Goal: Task Accomplishment & Management: Manage account settings

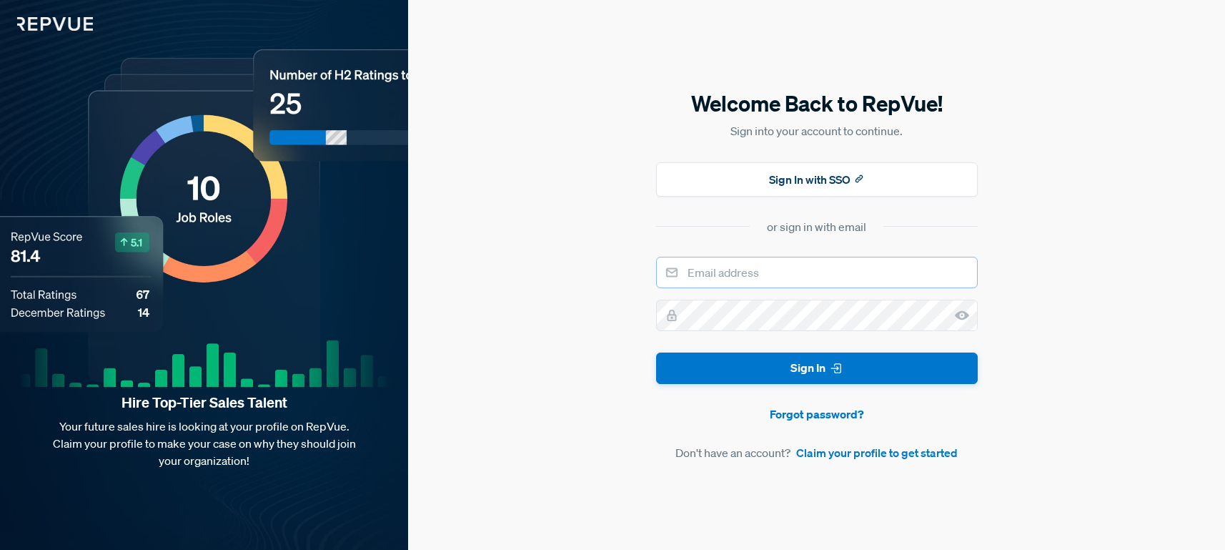
type input "[EMAIL_ADDRESS][DOMAIN_NAME]"
click at [807, 367] on button "Sign In" at bounding box center [817, 368] width 322 height 32
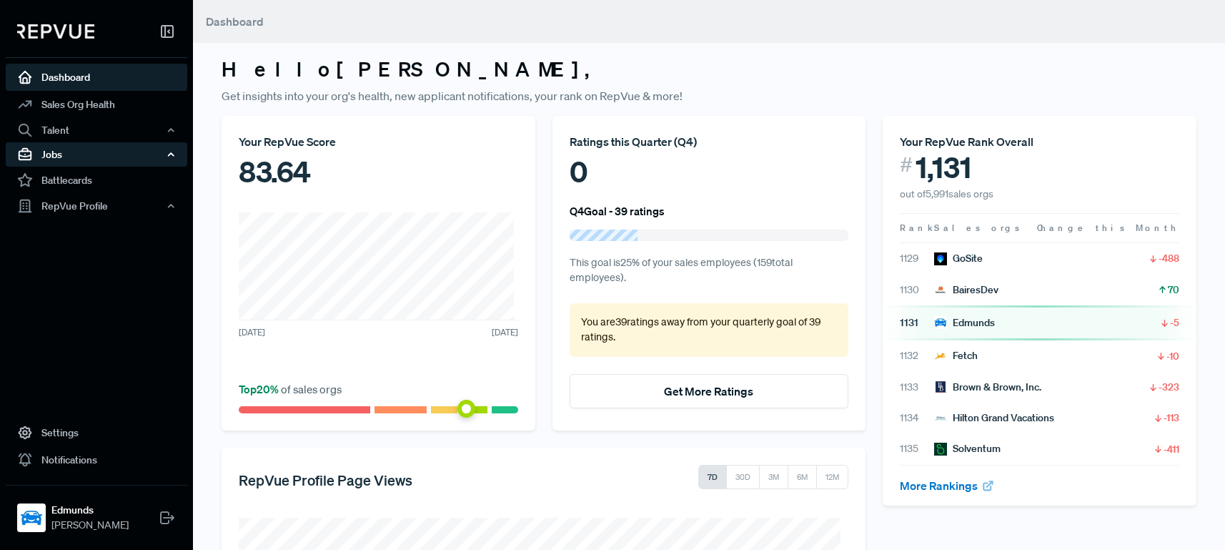
click at [61, 144] on div "Jobs" at bounding box center [97, 154] width 182 height 24
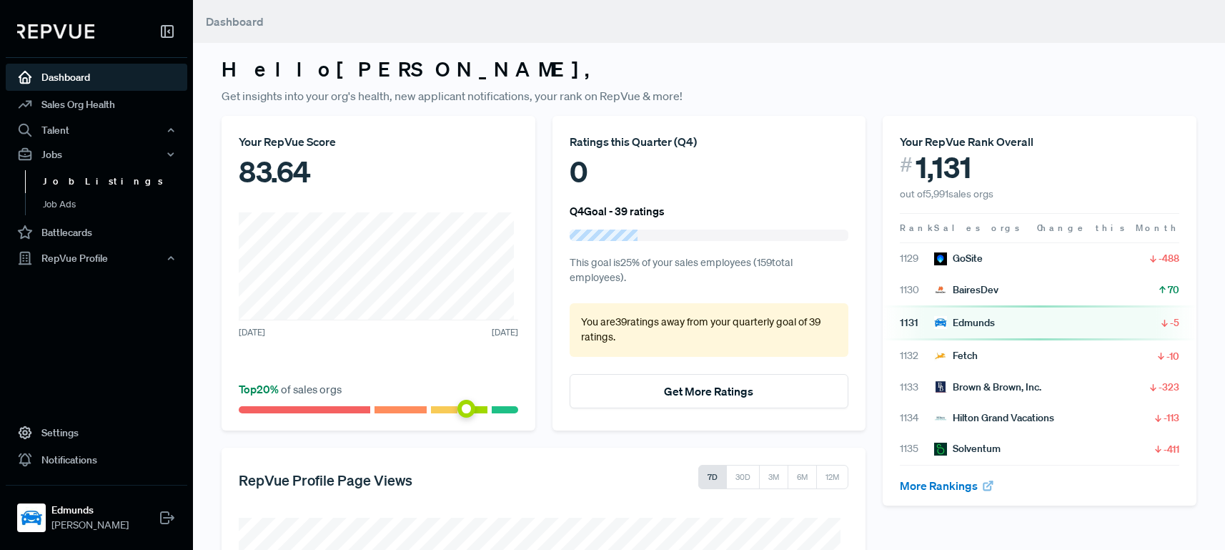
click at [82, 177] on link "Job Listings" at bounding box center [116, 181] width 182 height 23
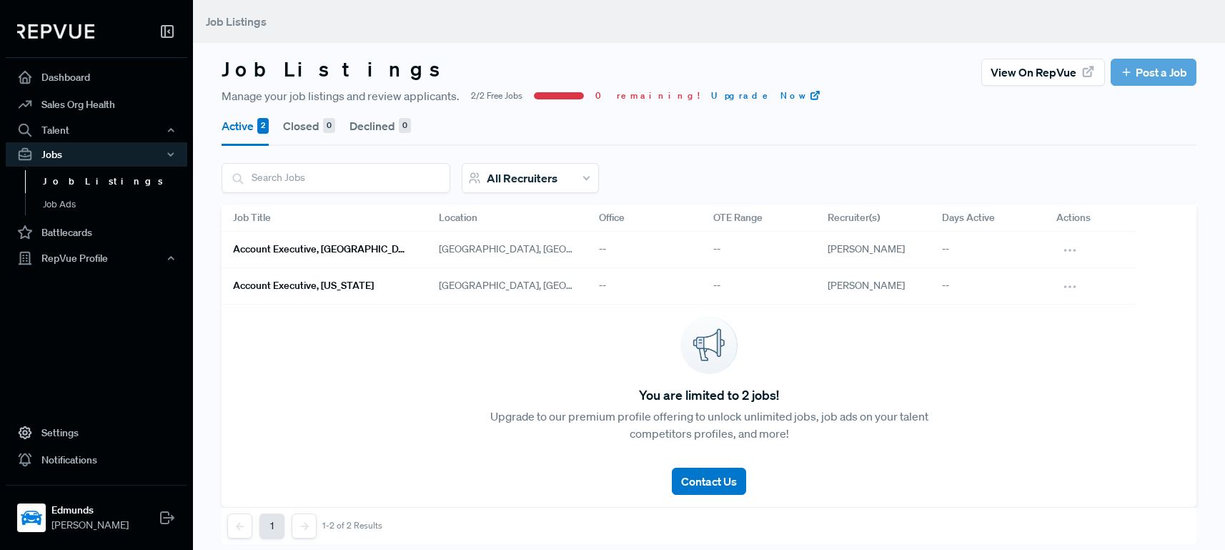
click at [368, 254] on h6 "Account Executive, [GEOGRAPHIC_DATA]/[GEOGRAPHIC_DATA][US_STATE]" at bounding box center [319, 249] width 172 height 12
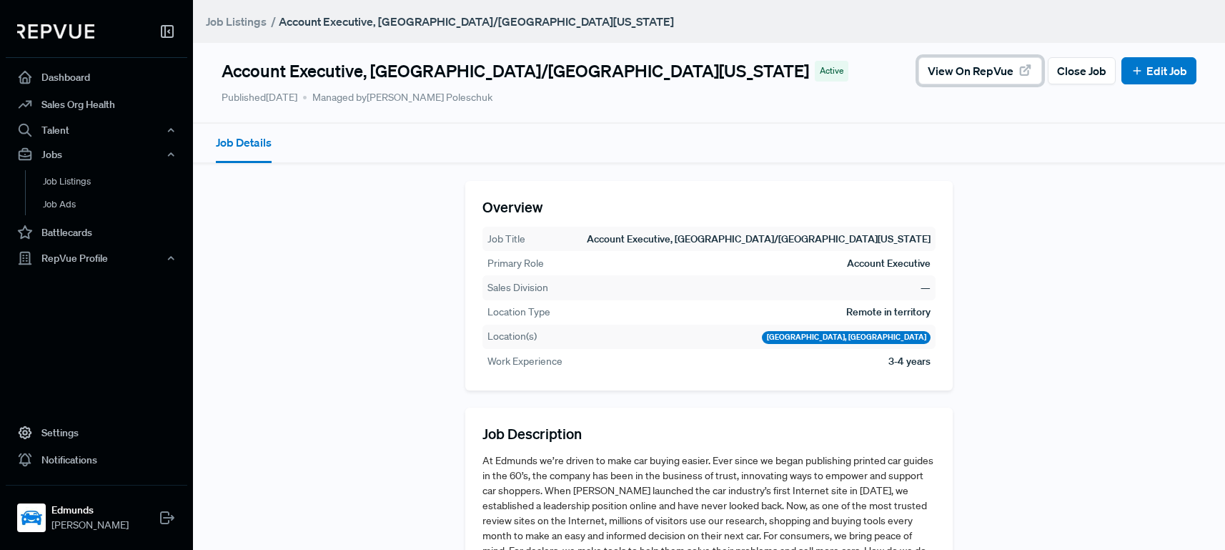
click at [984, 70] on span "View on RepVue" at bounding box center [971, 70] width 86 height 17
click at [1132, 74] on icon at bounding box center [1137, 70] width 13 height 13
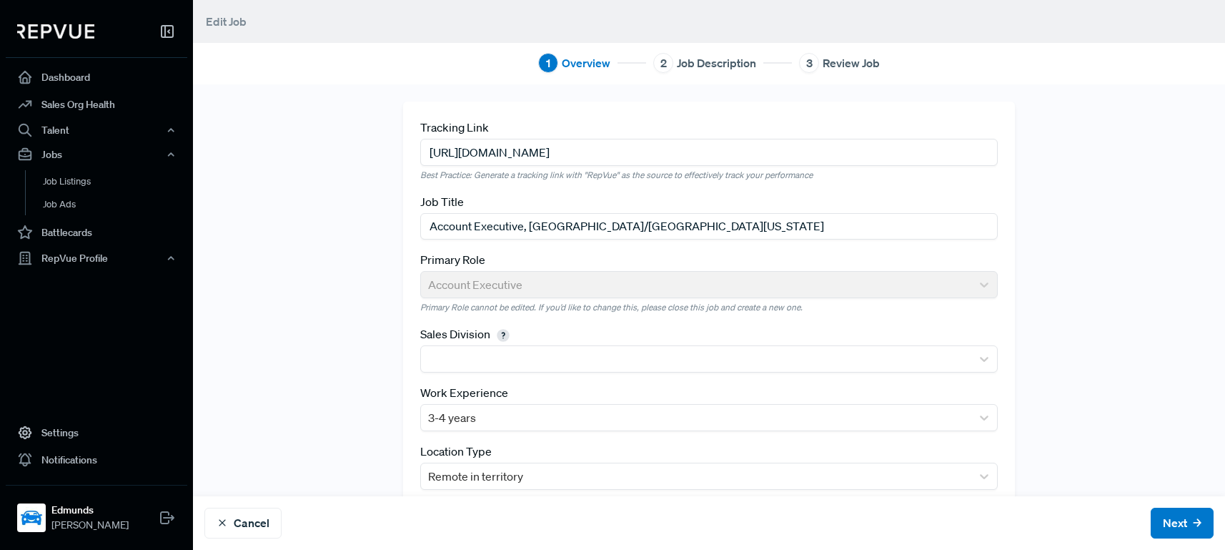
click at [478, 149] on input "[URL][DOMAIN_NAME]" at bounding box center [709, 152] width 578 height 26
paste input "[URL][DOMAIN_NAME]"
type input "[URL][DOMAIN_NAME]"
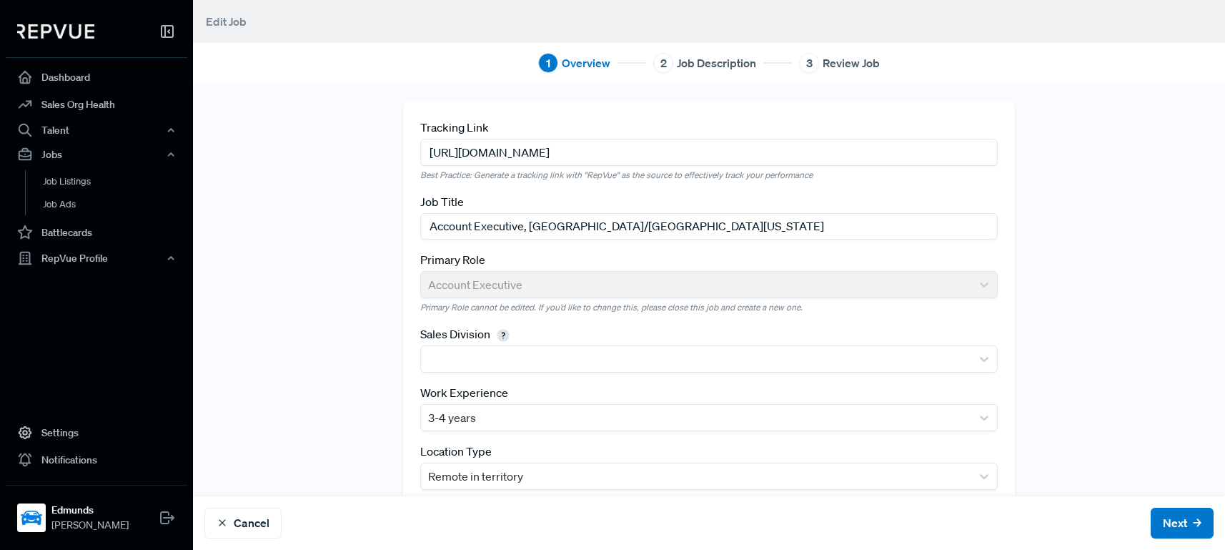
drag, startPoint x: 519, startPoint y: 227, endPoint x: 832, endPoint y: 259, distance: 314.7
click at [832, 259] on div "Tracking Link [URL][DOMAIN_NAME] Best Practice: Generate a tracking link with "…" at bounding box center [709, 216] width 578 height 194
type input "Account Executive, [US_STATE]"
click at [1034, 221] on div "Tracking Link [URL][DOMAIN_NAME] Best Practice: Generate a tracking link with "…" at bounding box center [709, 338] width 944 height 475
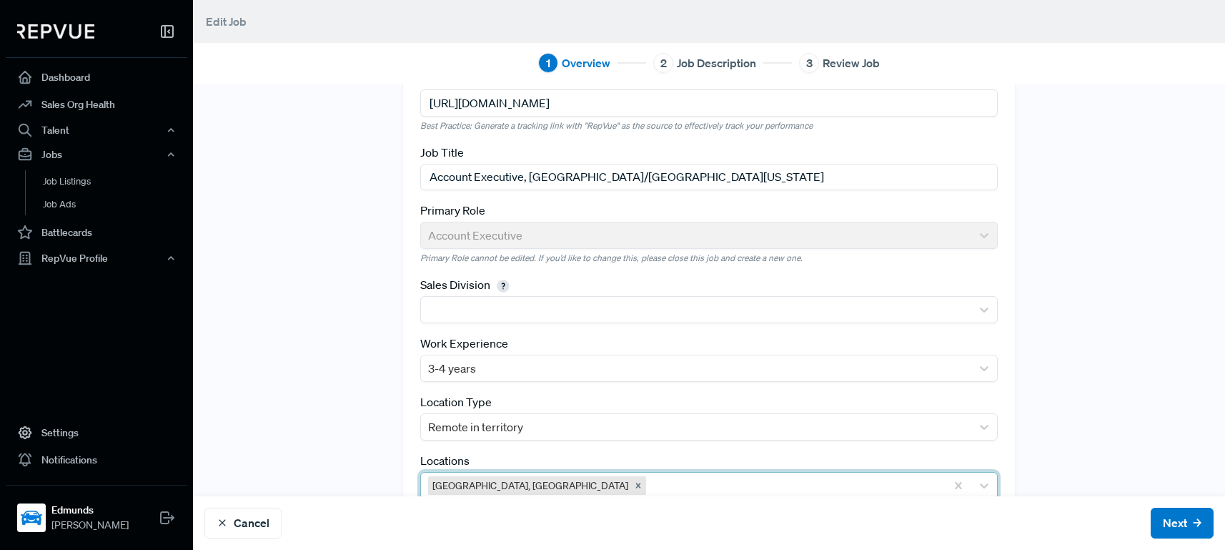
scroll to position [97, 0]
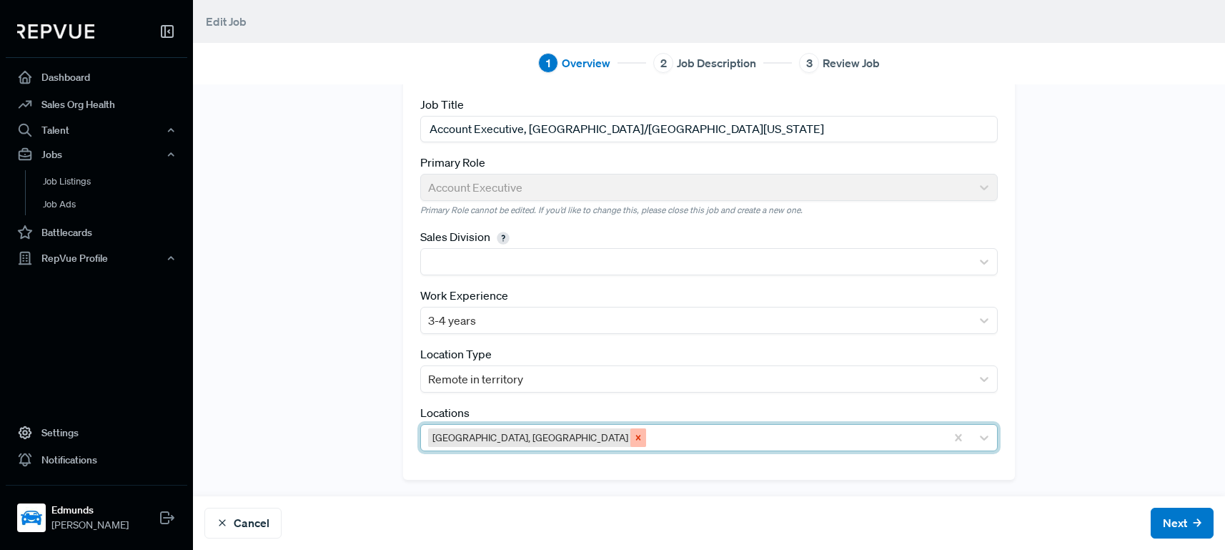
click at [633, 437] on icon "Remove Greater Chicago Area, IL" at bounding box center [638, 437] width 10 height 10
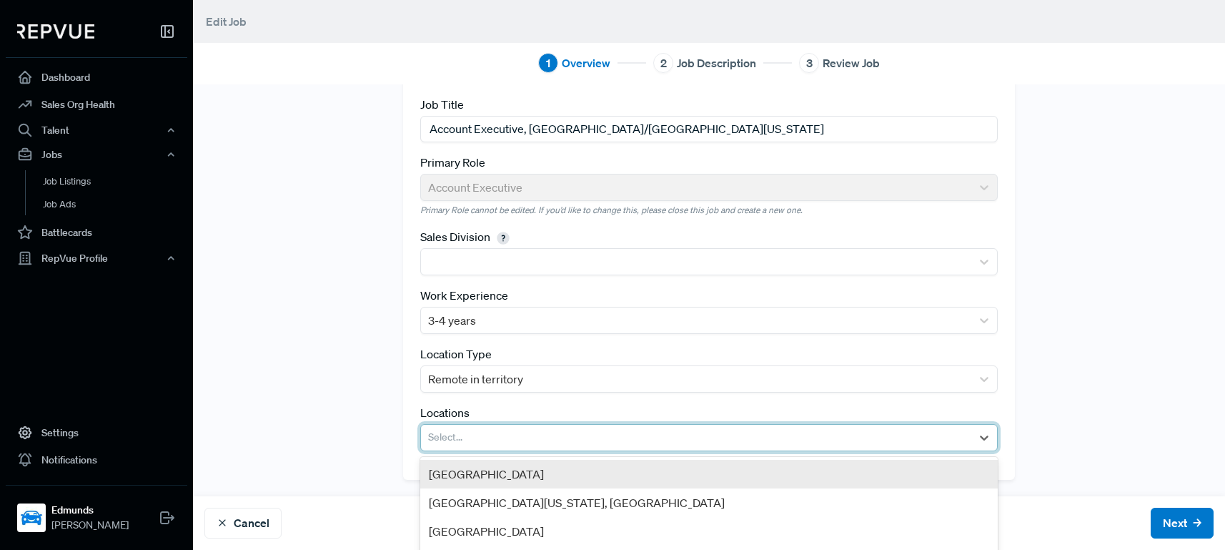
click at [512, 438] on div at bounding box center [696, 437] width 536 height 20
type input "worce"
click at [498, 470] on div "[GEOGRAPHIC_DATA], [GEOGRAPHIC_DATA]" at bounding box center [709, 474] width 578 height 29
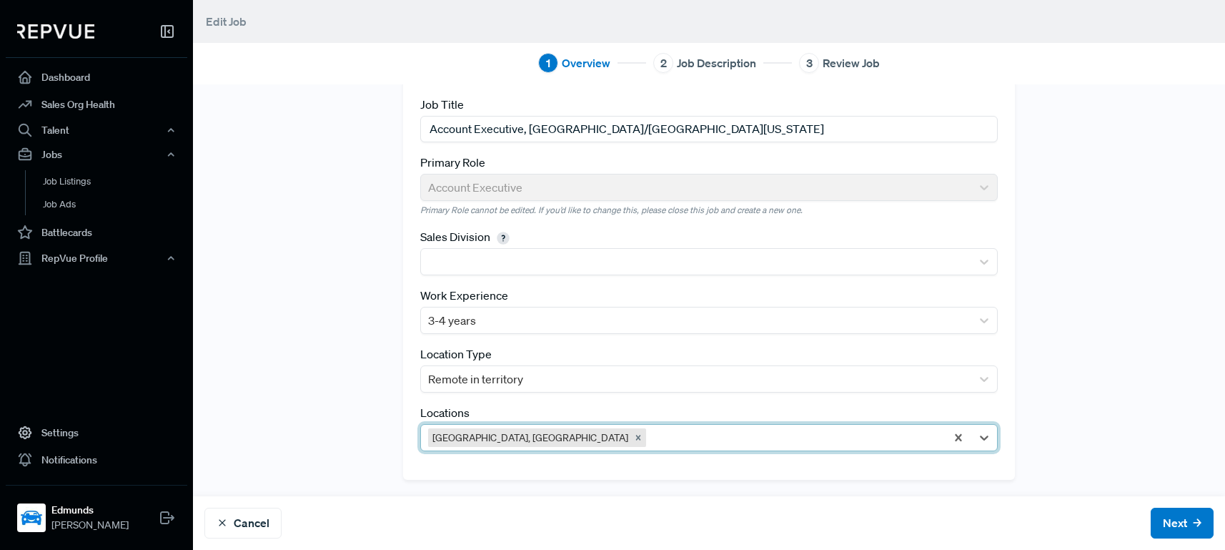
click at [358, 386] on div "Tracking Link [URL][DOMAIN_NAME] Best Practice: Generate a tracking link with "…" at bounding box center [709, 241] width 944 height 475
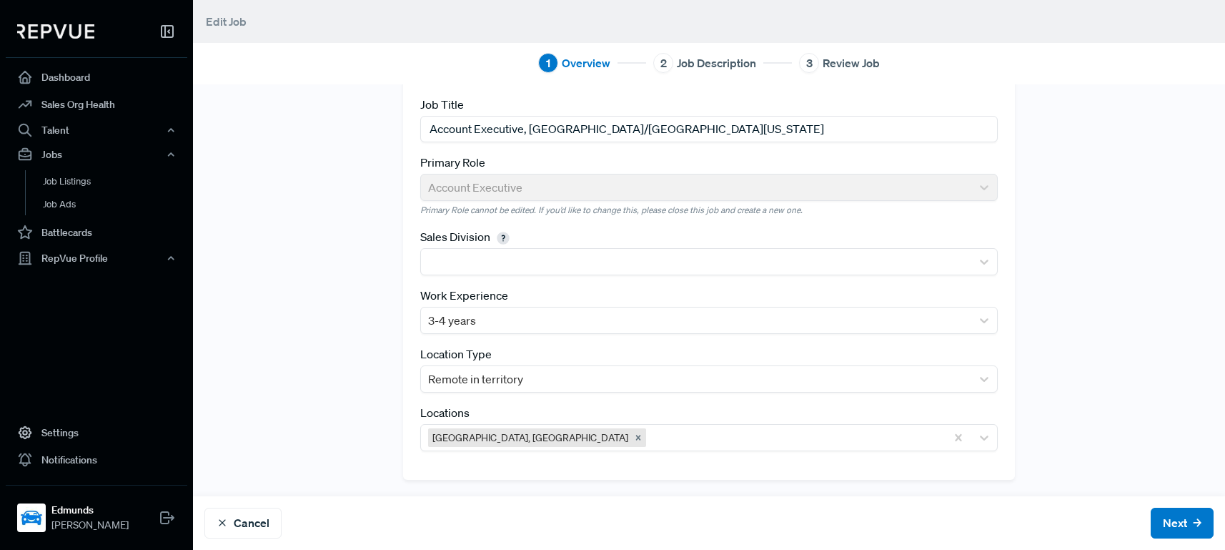
scroll to position [0, 0]
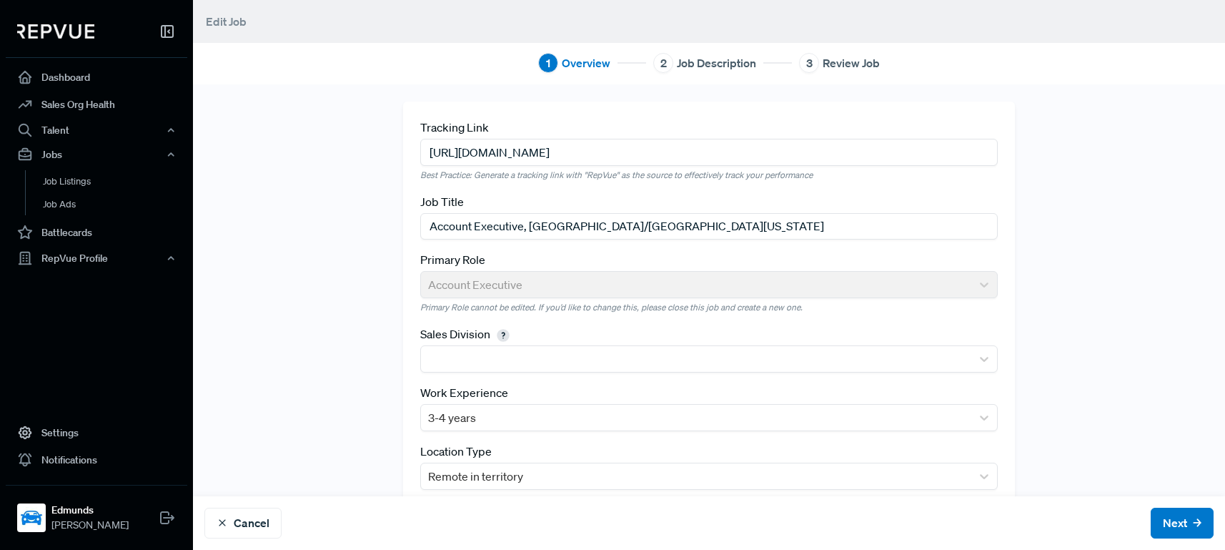
drag, startPoint x: 520, startPoint y: 229, endPoint x: 709, endPoint y: 229, distance: 188.7
click at [709, 229] on input "Account Executive, [GEOGRAPHIC_DATA]/[GEOGRAPHIC_DATA][US_STATE]" at bounding box center [709, 226] width 578 height 26
type input "Account Executive, [US_STATE]"
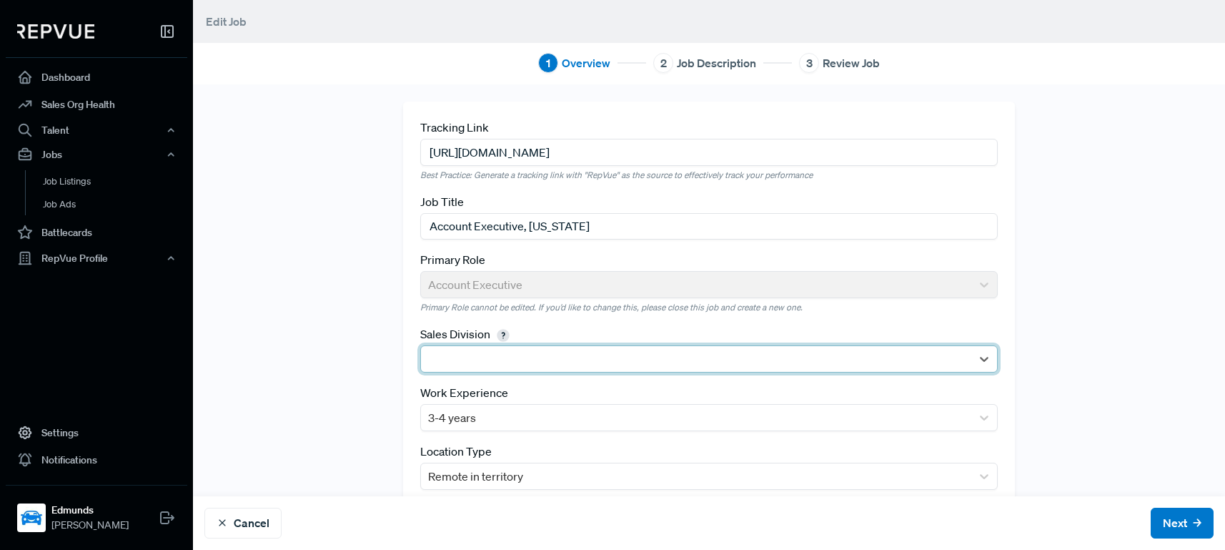
click at [343, 312] on div "Tracking Link [URL][DOMAIN_NAME] Best Practice: Generate a tracking link with "…" at bounding box center [709, 338] width 944 height 475
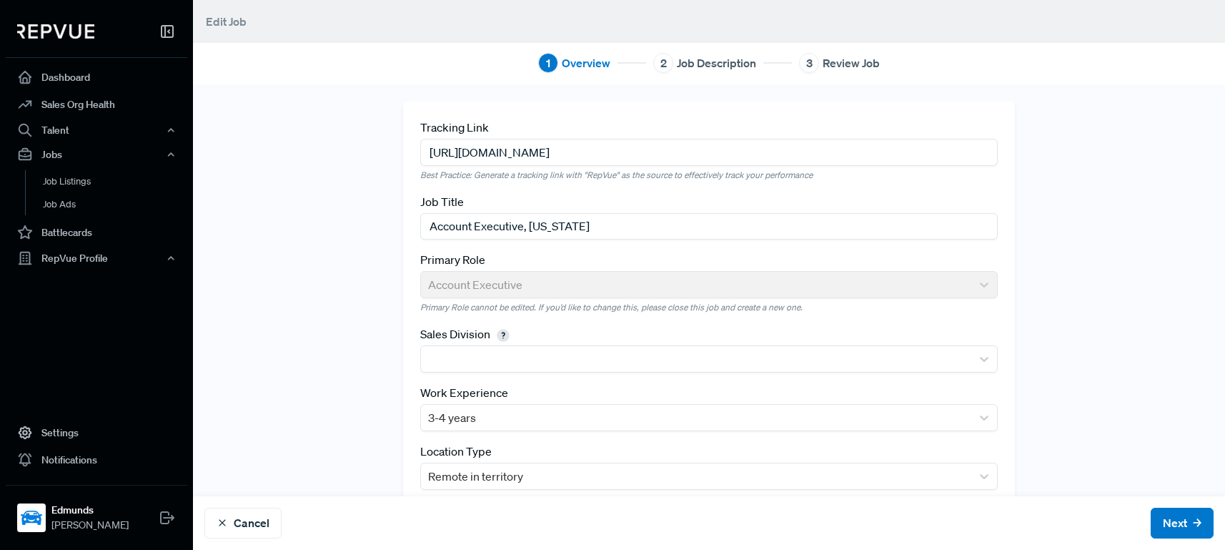
click at [482, 155] on input "[URL][DOMAIN_NAME]" at bounding box center [709, 152] width 578 height 26
click at [482, 154] on input "[URL][DOMAIN_NAME]" at bounding box center [709, 152] width 578 height 26
paste input "vz5r"
type input "[URL][DOMAIN_NAME]"
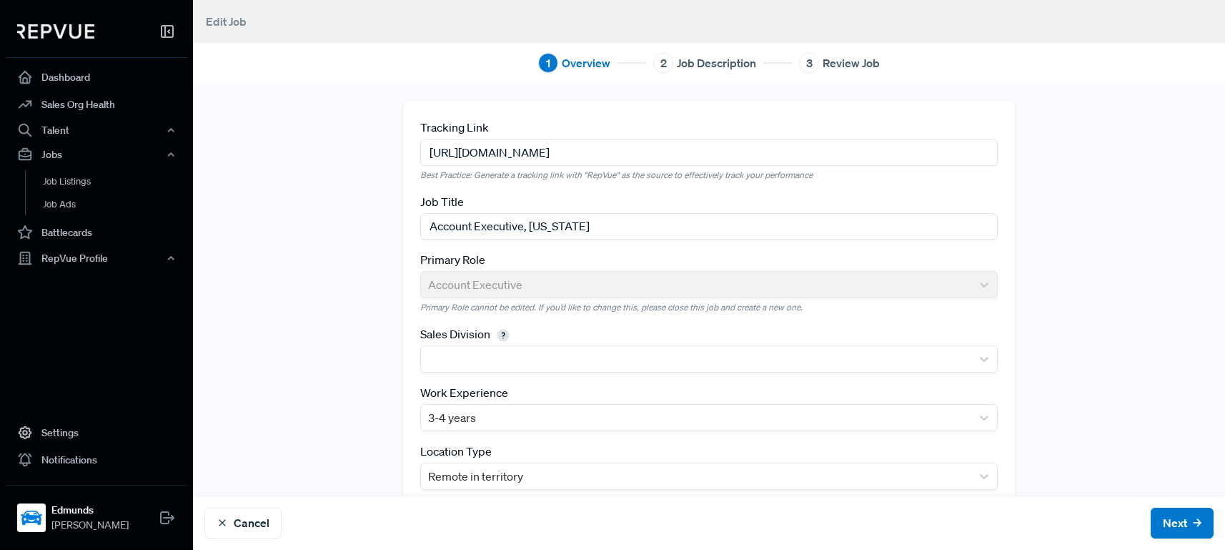
click at [300, 196] on div "Tracking Link [URL][DOMAIN_NAME] Best Practice: Generate a tracking link with "…" at bounding box center [709, 338] width 944 height 475
click at [328, 224] on div "Tracking Link [URL][DOMAIN_NAME] Best Practice: Generate a tracking link with "…" at bounding box center [709, 338] width 944 height 475
click at [337, 303] on div "Tracking Link [URL][DOMAIN_NAME] Best Practice: Generate a tracking link with "…" at bounding box center [709, 338] width 944 height 475
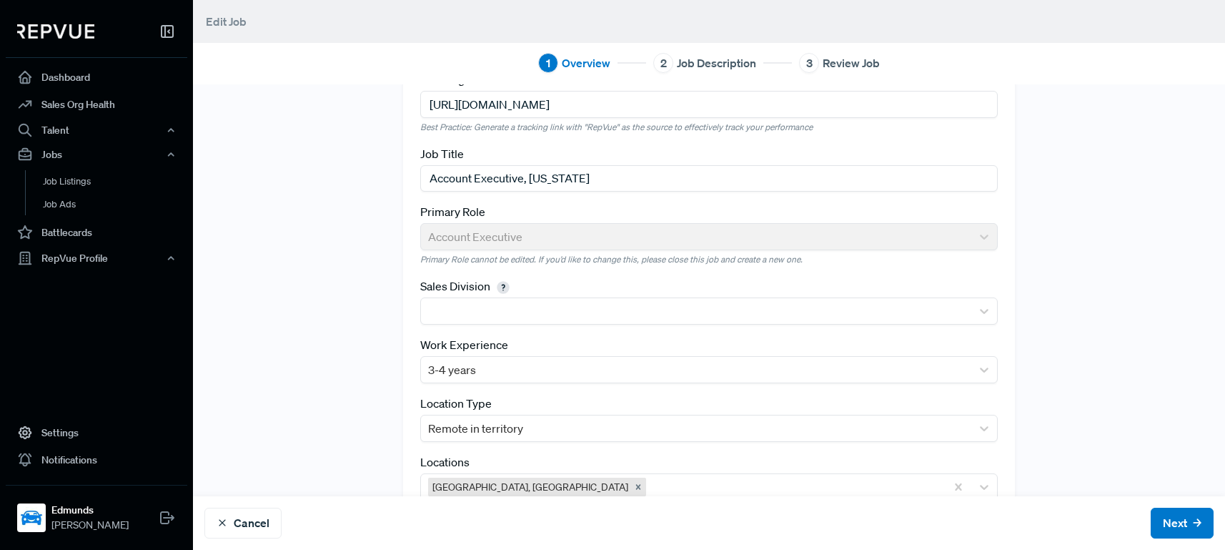
scroll to position [97, 0]
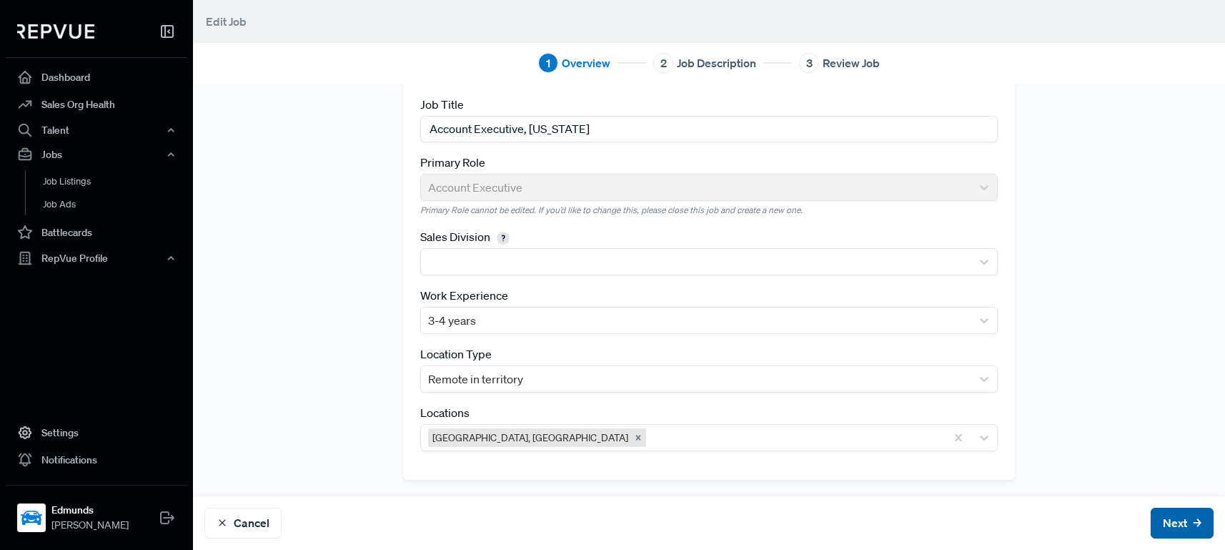
click at [1161, 521] on button "Next" at bounding box center [1182, 522] width 63 height 31
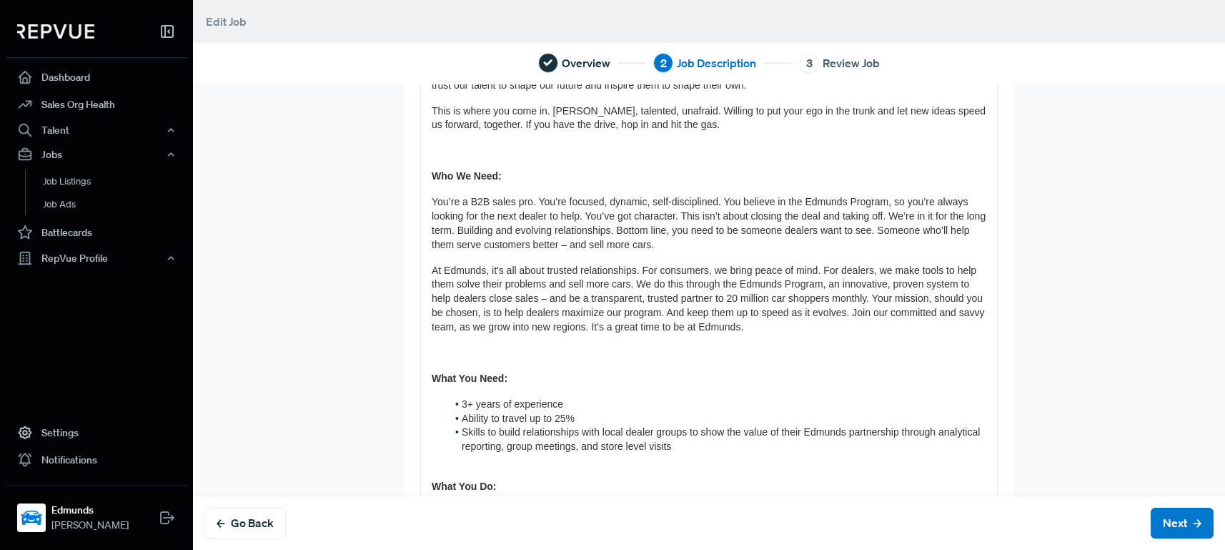
scroll to position [357, 0]
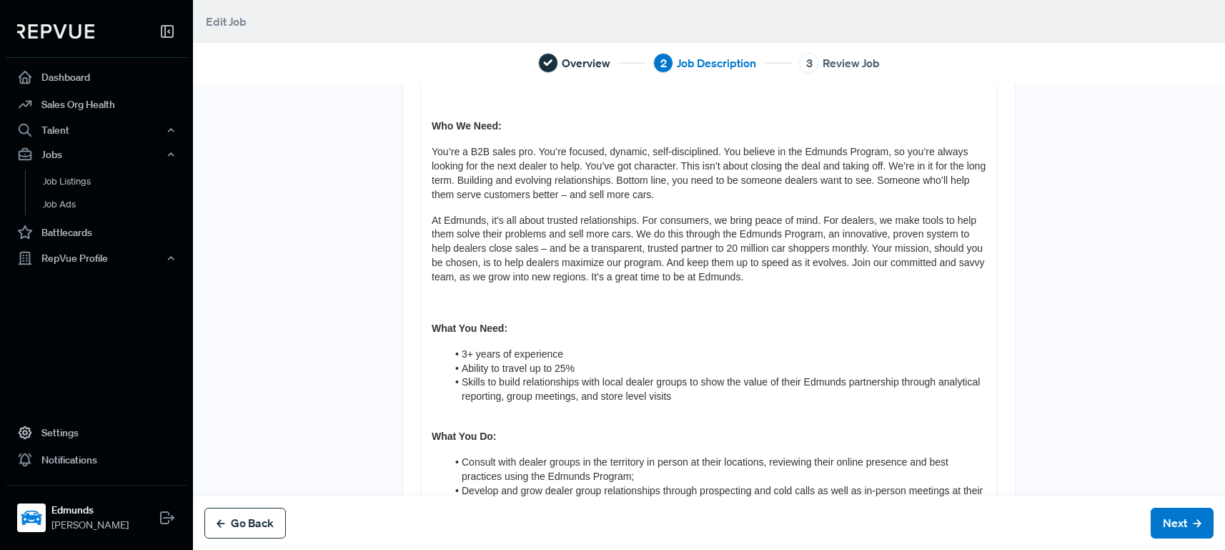
click at [240, 525] on button "Go Back" at bounding box center [244, 522] width 81 height 31
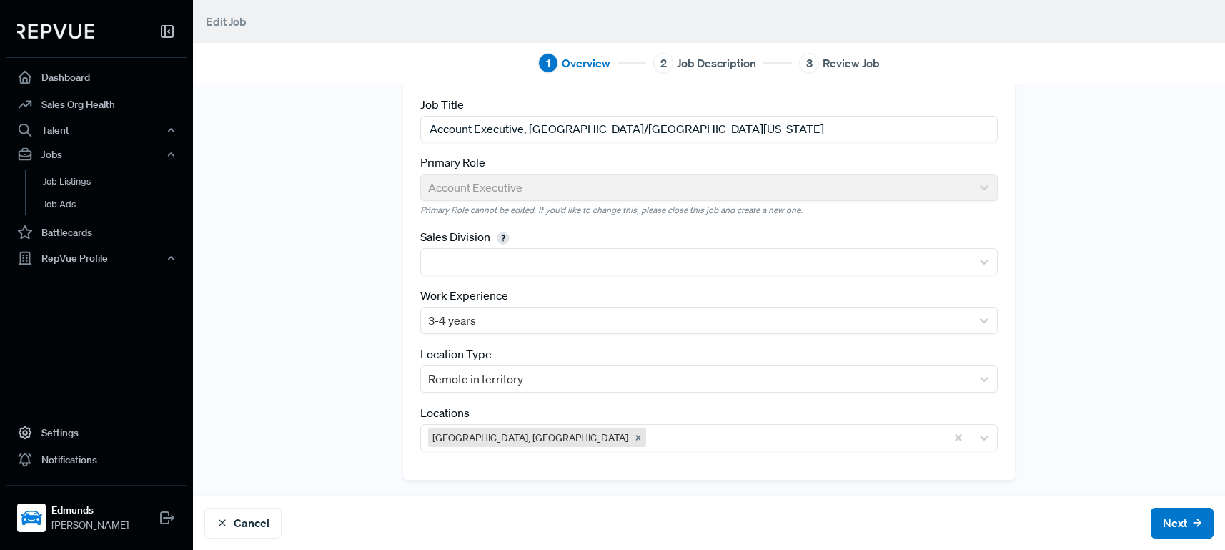
scroll to position [0, 0]
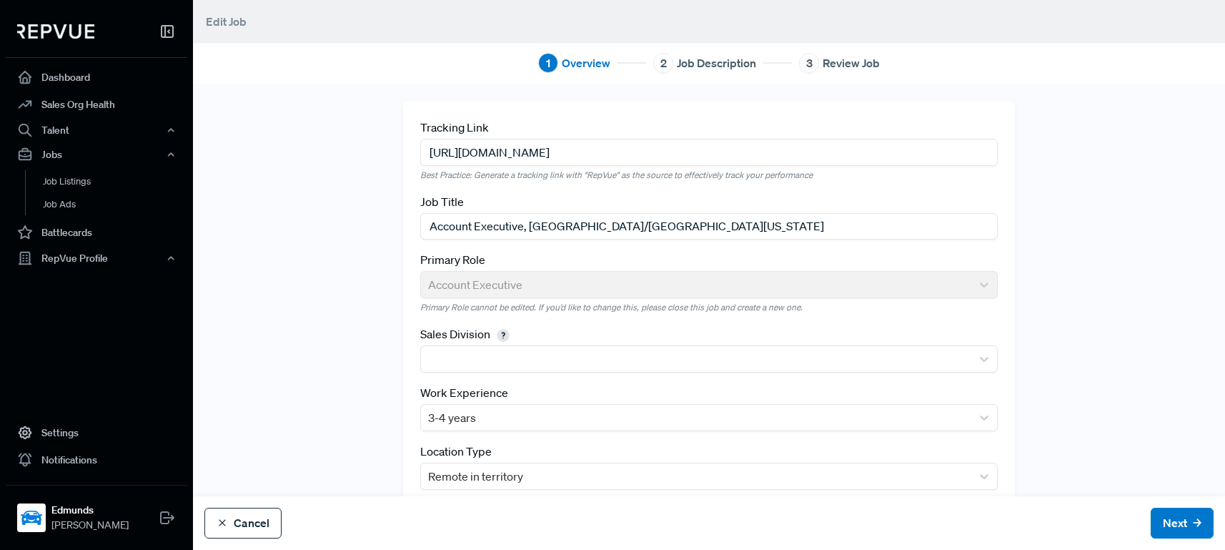
click at [253, 521] on button "Cancel" at bounding box center [242, 522] width 77 height 31
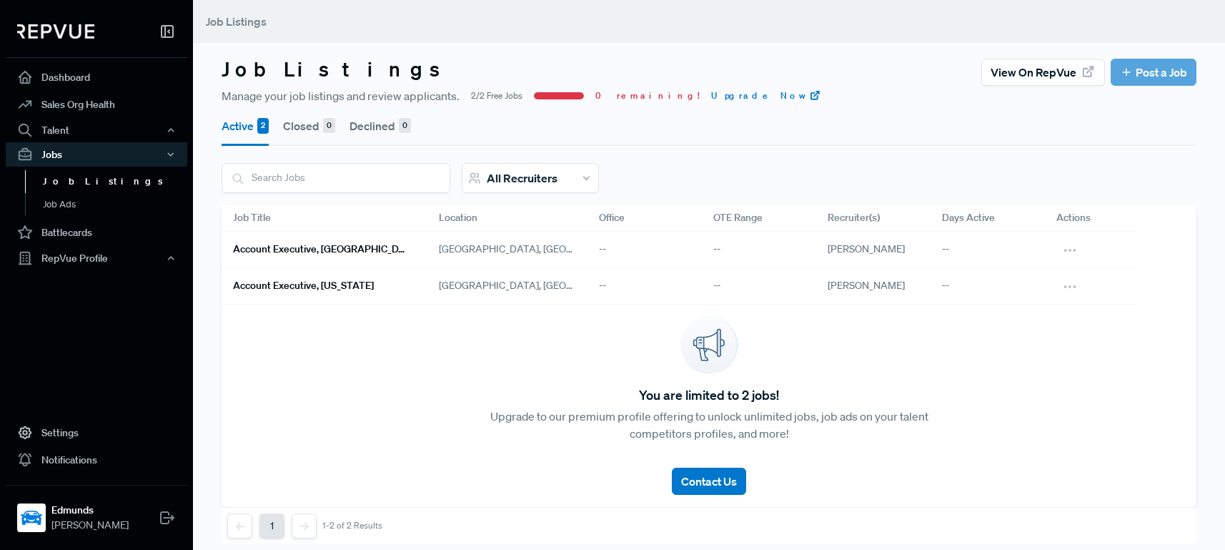
click at [322, 249] on h6 "Account Executive, [GEOGRAPHIC_DATA]/[GEOGRAPHIC_DATA][US_STATE]" at bounding box center [319, 249] width 172 height 12
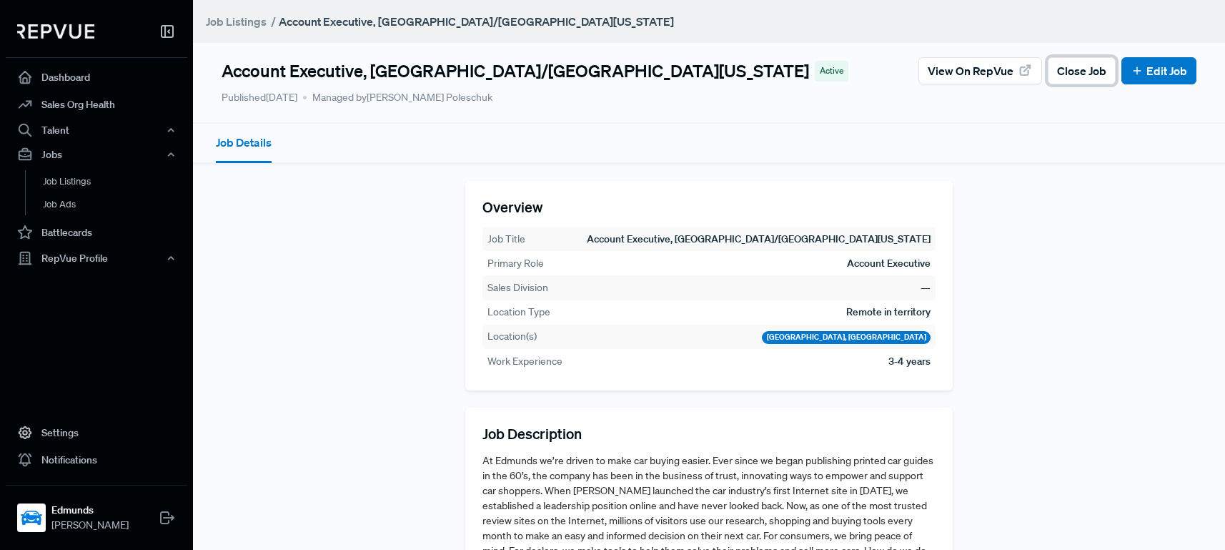
click at [1074, 74] on span "Close Job" at bounding box center [1081, 70] width 49 height 17
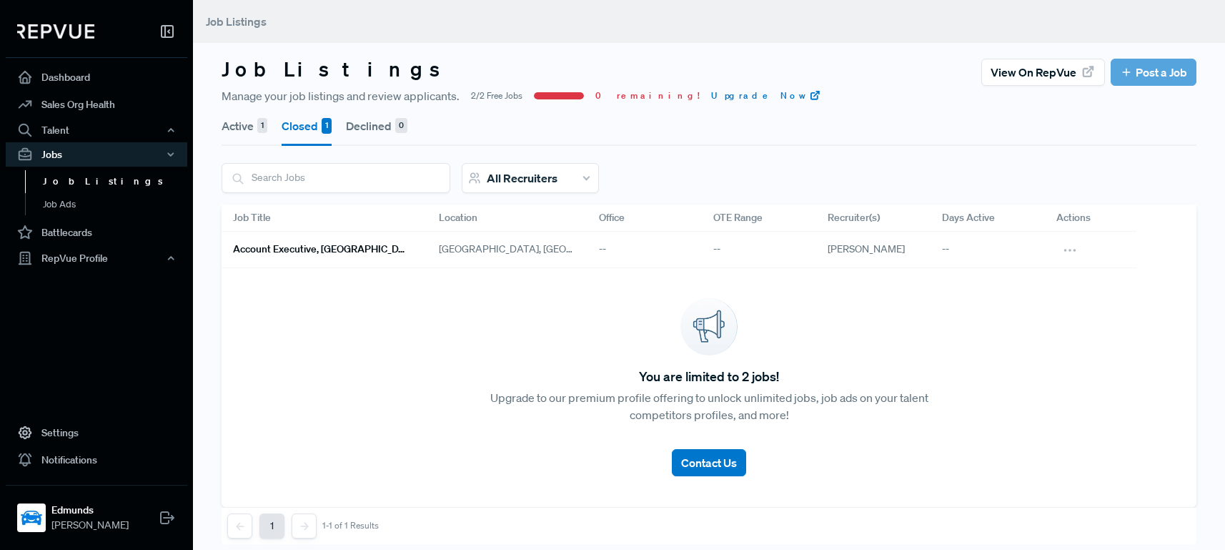
click at [250, 134] on button "Active 1" at bounding box center [245, 126] width 46 height 40
click at [313, 130] on button "Closed 1" at bounding box center [307, 126] width 50 height 40
click at [247, 125] on button "Active 1" at bounding box center [245, 126] width 46 height 40
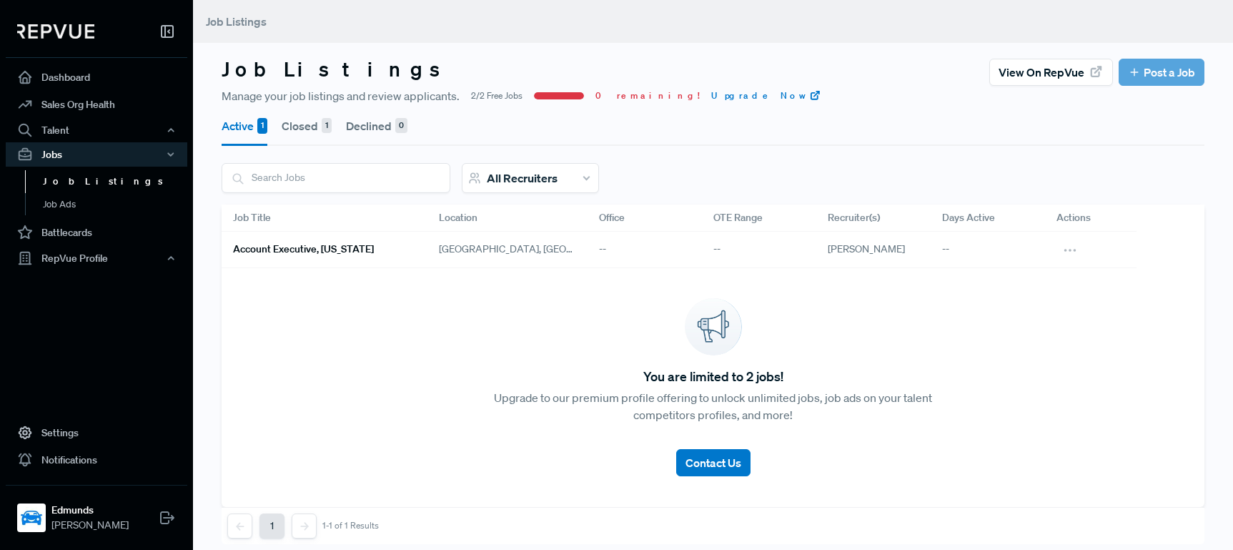
click at [733, 153] on div "Active 1 Closed 1 Declined 0 All Recruiters Job Title Location Office OTE Range…" at bounding box center [713, 324] width 983 height 440
click at [315, 252] on h6 "Account Executive, [US_STATE]" at bounding box center [303, 249] width 141 height 12
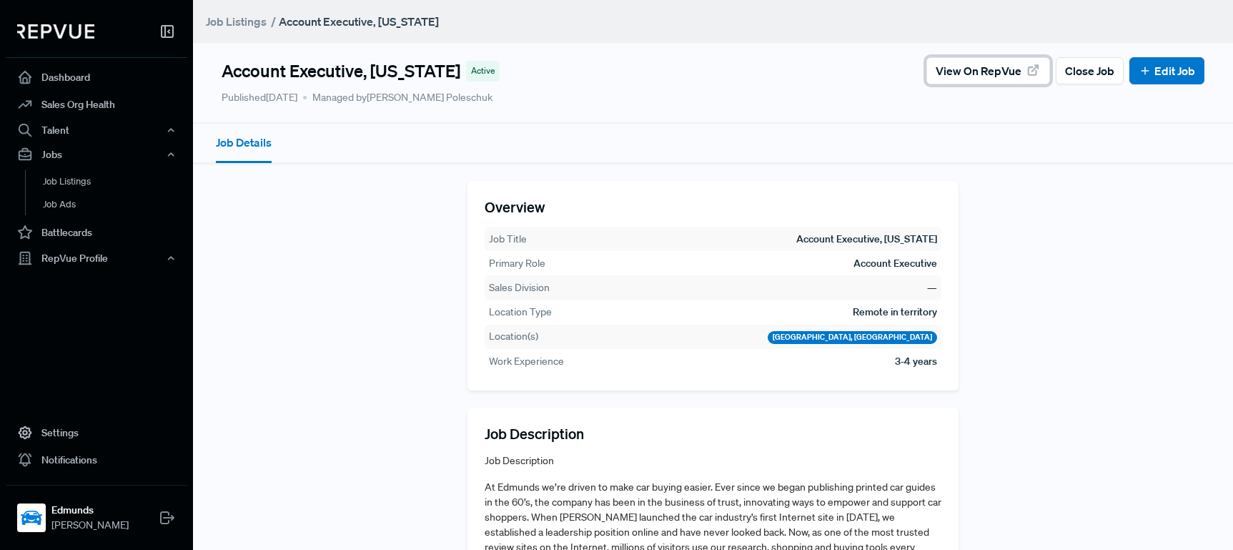
click at [936, 75] on span "View on RepVue" at bounding box center [979, 70] width 86 height 17
